Goal: Information Seeking & Learning: Learn about a topic

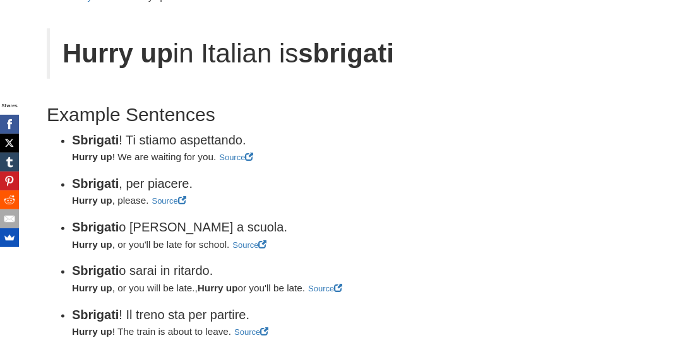
scroll to position [140, 0]
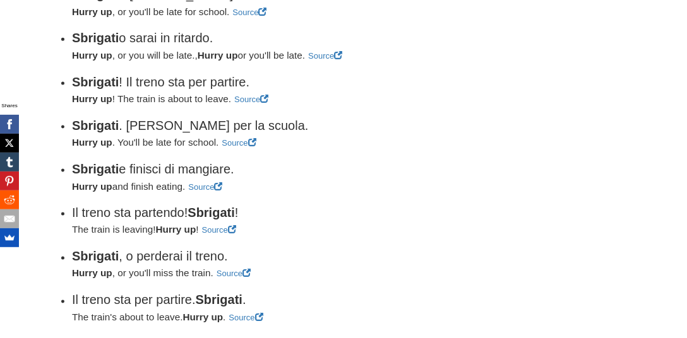
scroll to position [452, 0]
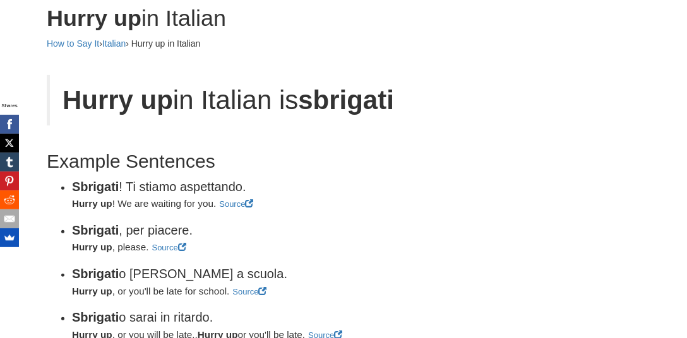
scroll to position [93, 0]
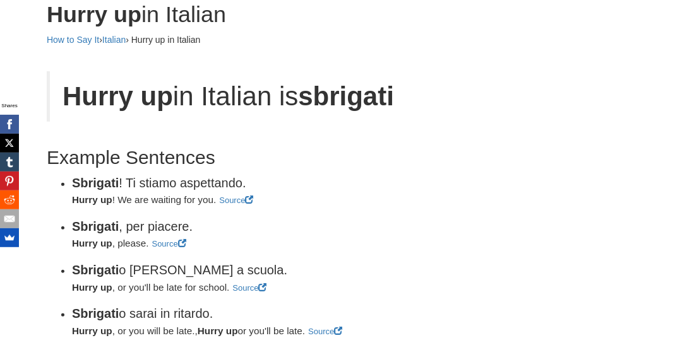
drag, startPoint x: 692, startPoint y: 30, endPoint x: 692, endPoint y: 39, distance: 8.8
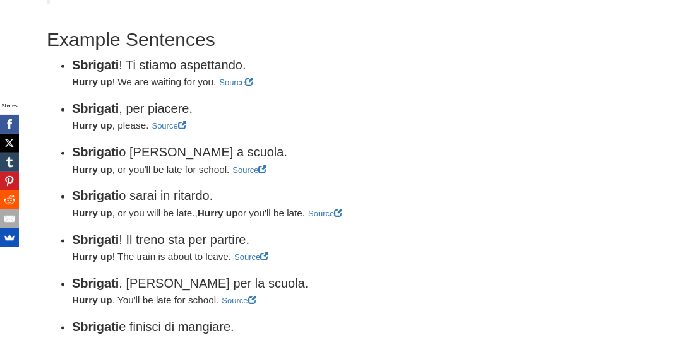
scroll to position [215, 0]
